Goal: Transaction & Acquisition: Purchase product/service

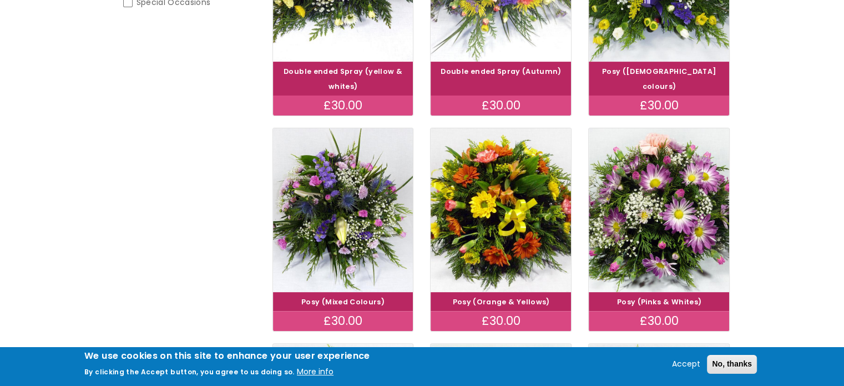
scroll to position [355, 0]
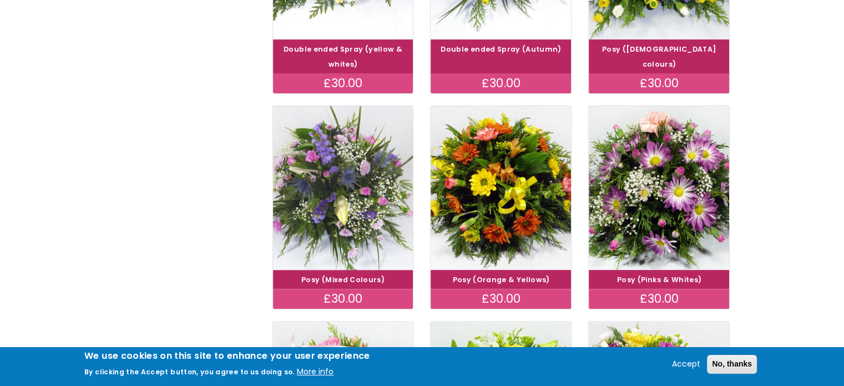
click at [338, 205] on img at bounding box center [343, 187] width 158 height 183
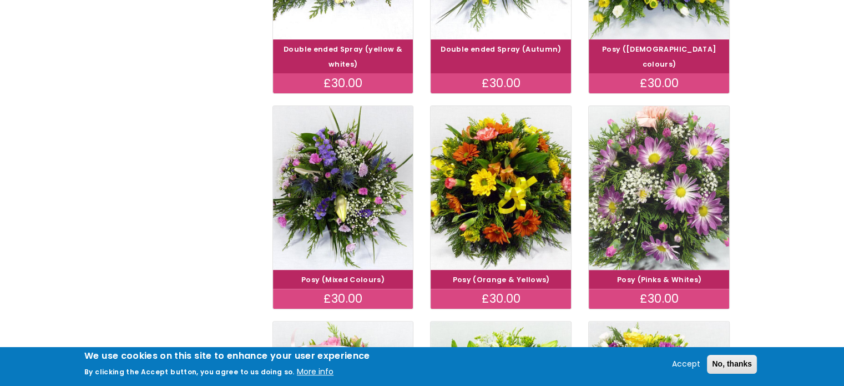
click at [673, 210] on img at bounding box center [660, 187] width 158 height 183
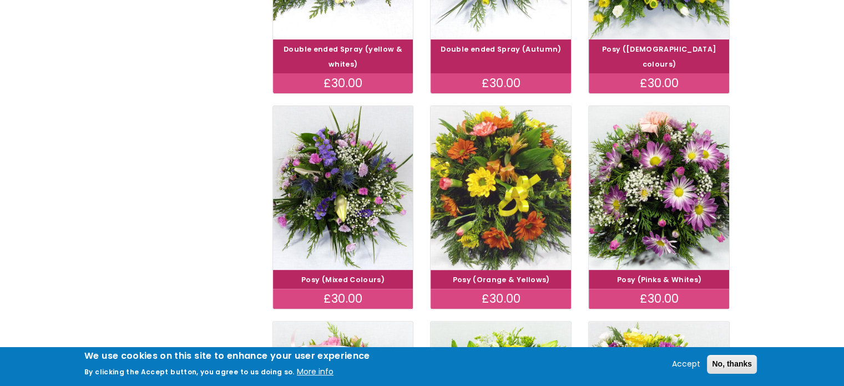
click at [502, 227] on img at bounding box center [501, 187] width 158 height 183
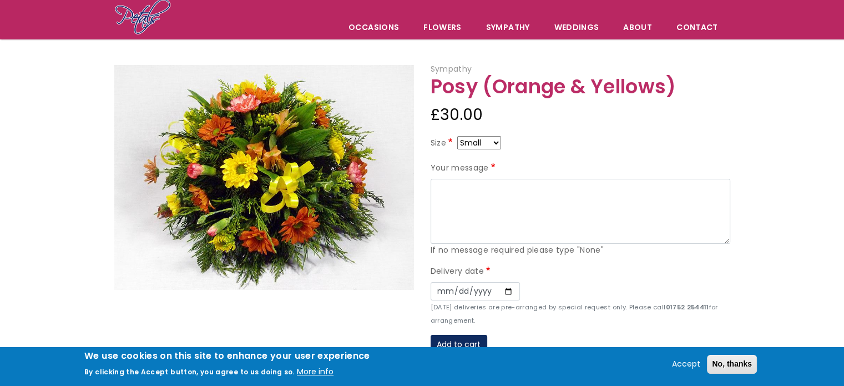
scroll to position [67, 0]
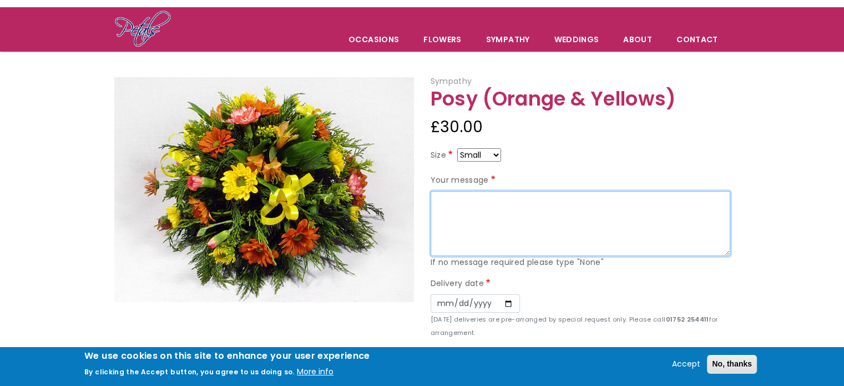
click at [455, 204] on textarea "Your message" at bounding box center [581, 224] width 300 height 66
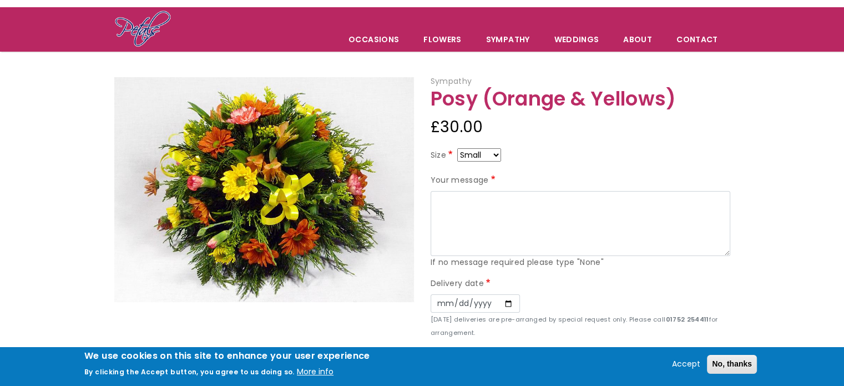
click at [498, 153] on select "Small Medium Large" at bounding box center [479, 154] width 44 height 13
select select "9"
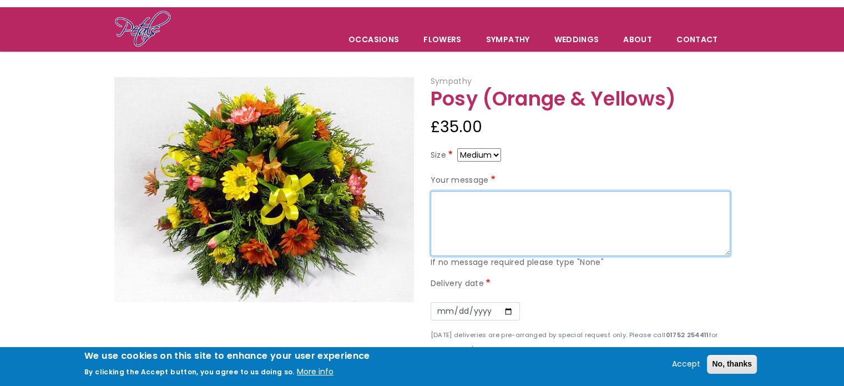
click at [446, 202] on textarea "Your message" at bounding box center [581, 224] width 300 height 66
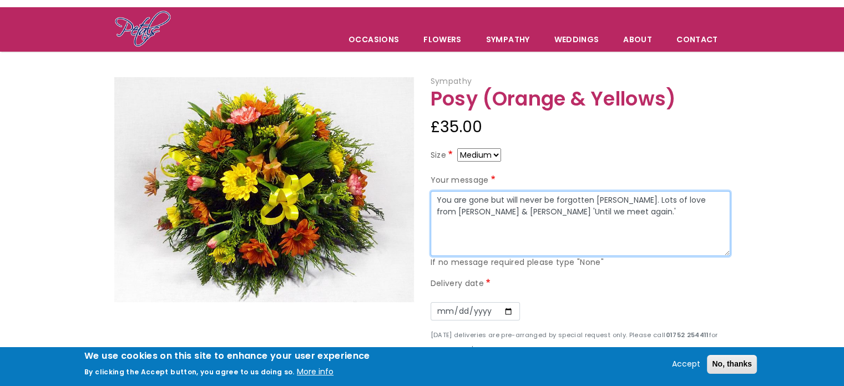
click at [458, 213] on textarea "You are gone but will never be forgotten Joan. Lots of love from Jackie & Roger…" at bounding box center [581, 224] width 300 height 66
type textarea "You are gone but will never be forgotten [PERSON_NAME]. Lots of love from [PERS…"
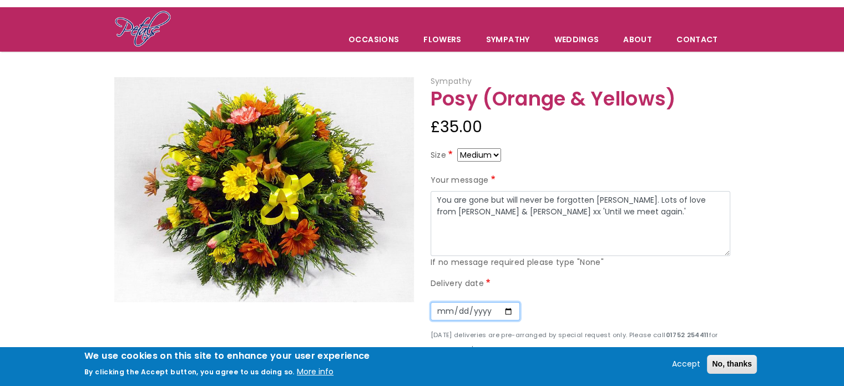
click at [440, 306] on input "Date" at bounding box center [475, 311] width 89 height 19
type input "2025-08-26"
click at [603, 307] on div "Date 2025-08-26" at bounding box center [581, 311] width 300 height 34
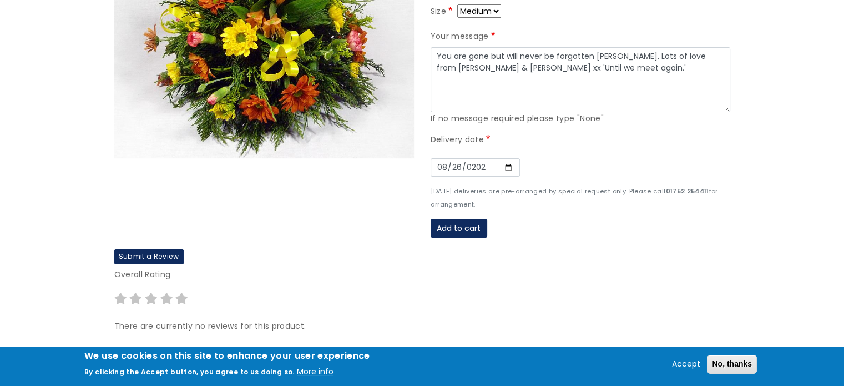
scroll to position [222, 0]
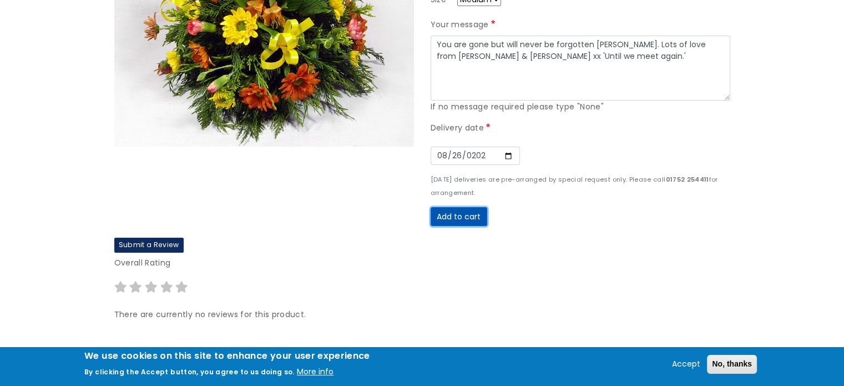
click at [451, 207] on button "Add to cart" at bounding box center [459, 216] width 57 height 19
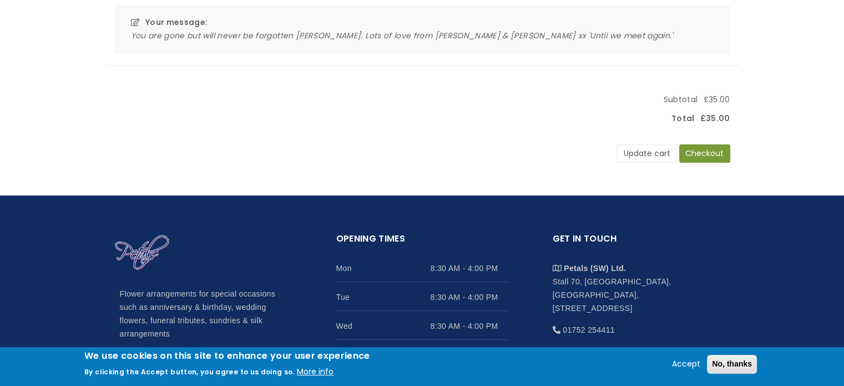
scroll to position [311, 0]
